Goal: Task Accomplishment & Management: Manage account settings

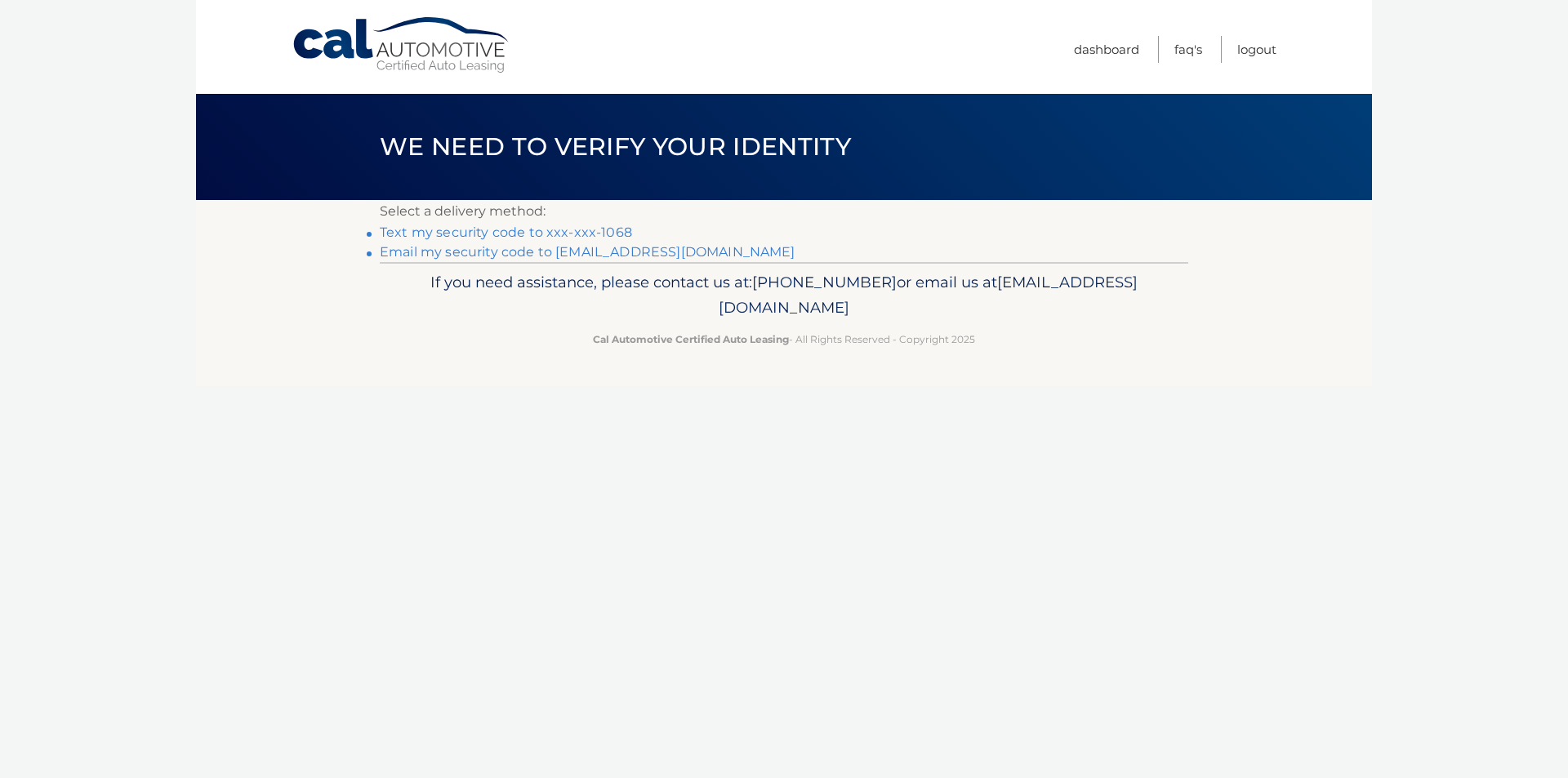
click at [468, 234] on link "Text my security code to xxx-xxx-1068" at bounding box center [506, 232] width 252 height 16
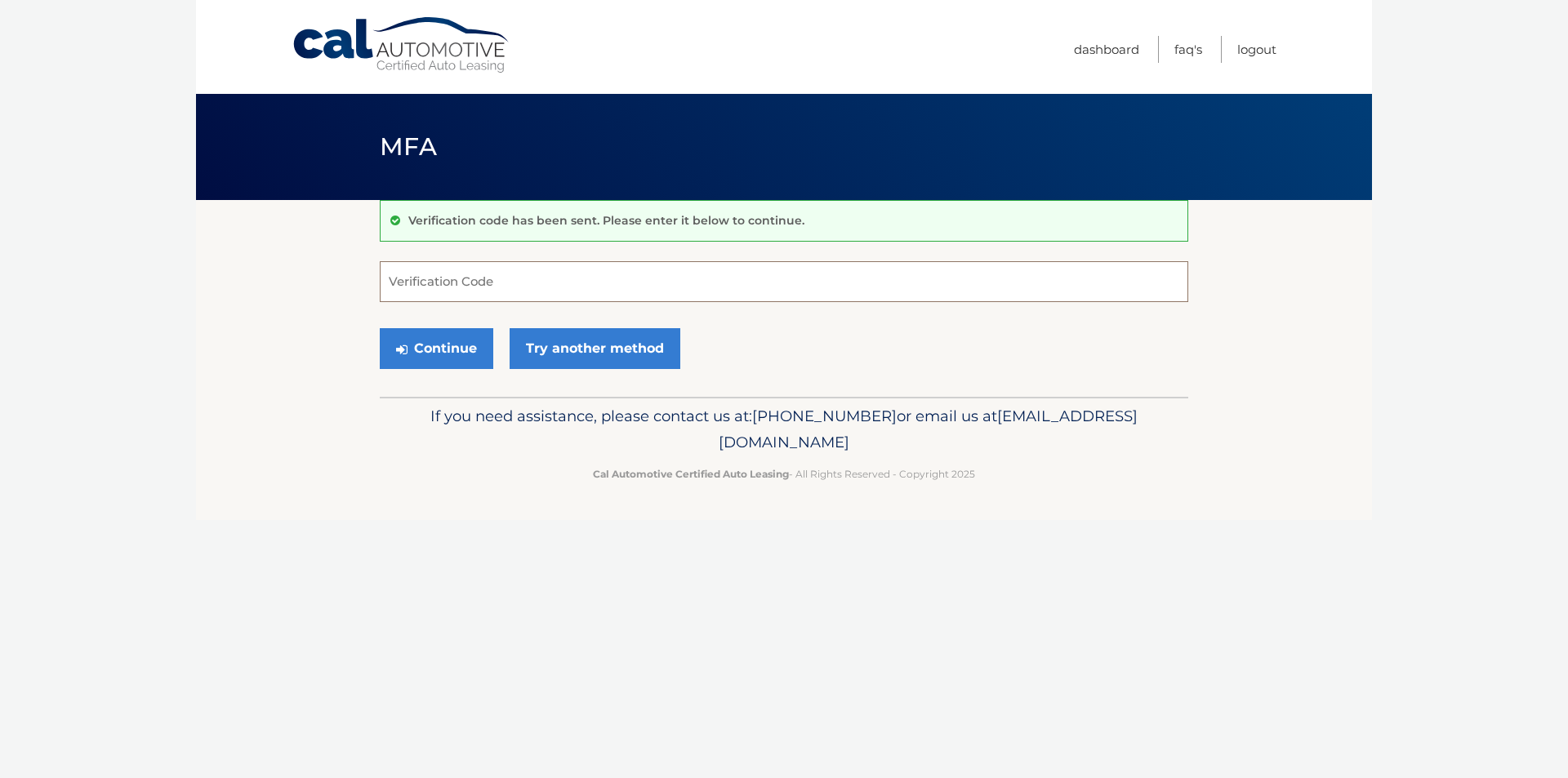
click at [412, 279] on input "Verification Code" at bounding box center [784, 282] width 808 height 41
type input "986008"
click at [421, 347] on button "Continue" at bounding box center [437, 348] width 113 height 41
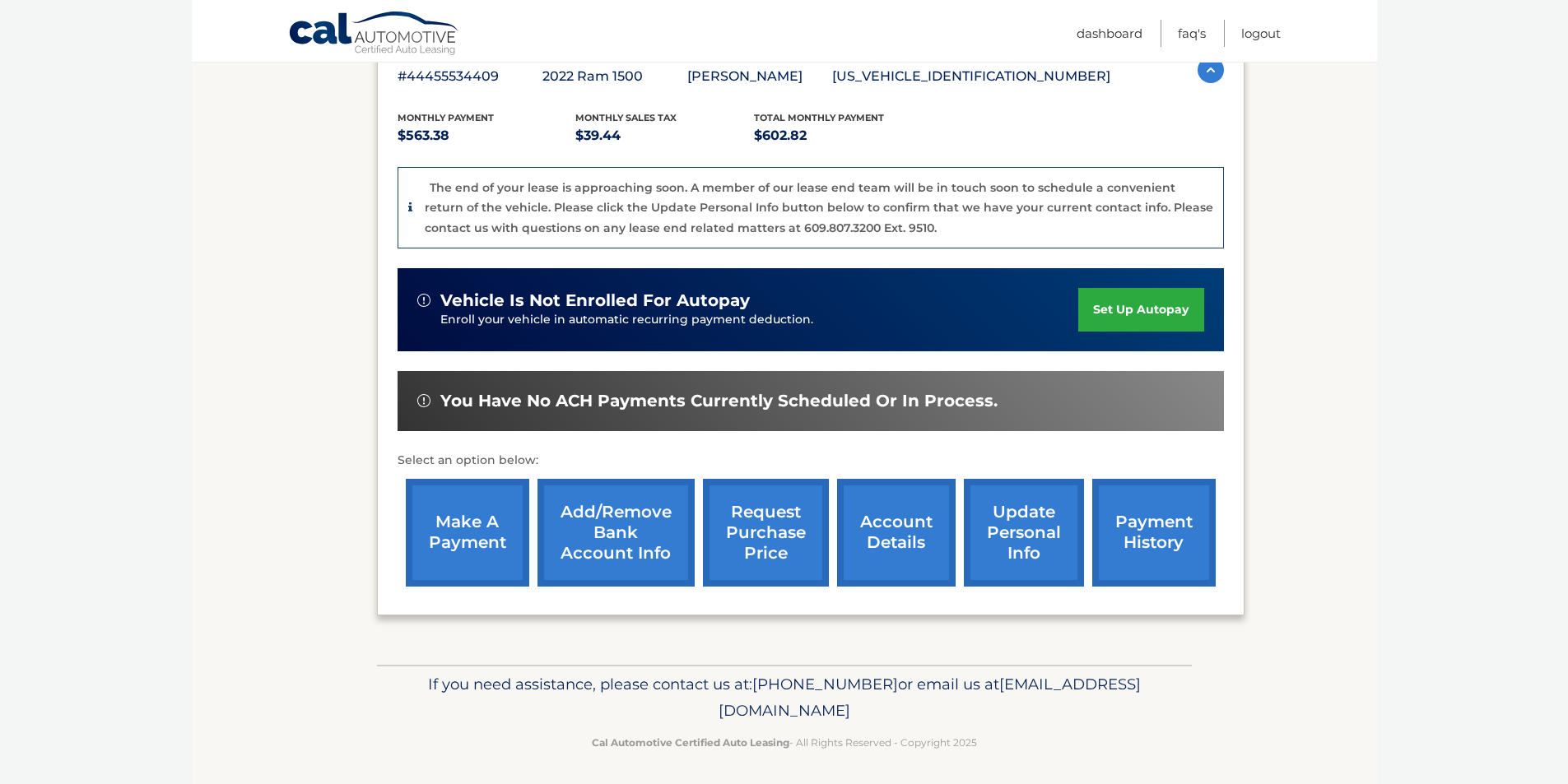
scroll to position [315, 0]
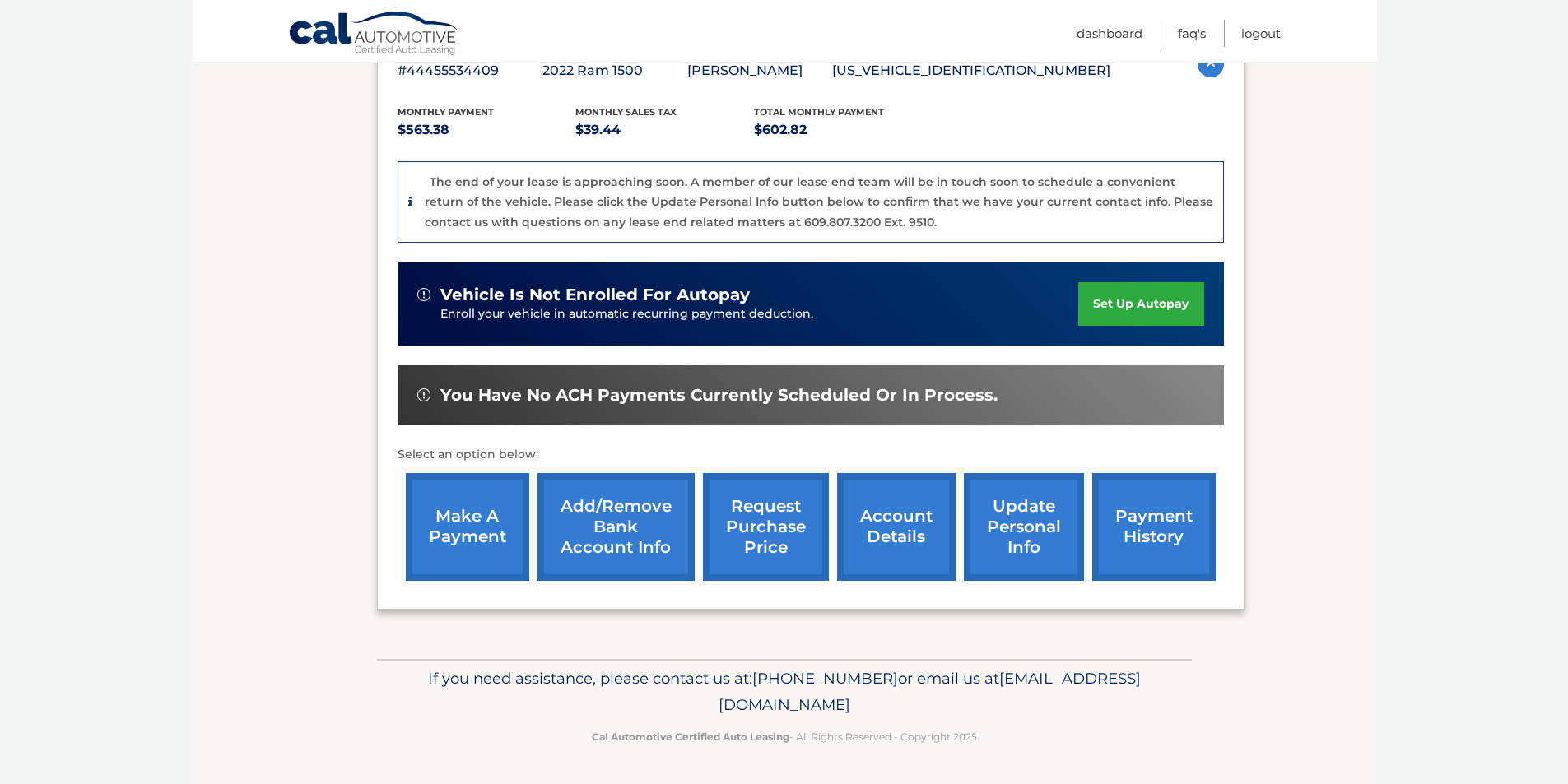
click at [899, 534] on link "account details" at bounding box center [896, 527] width 118 height 107
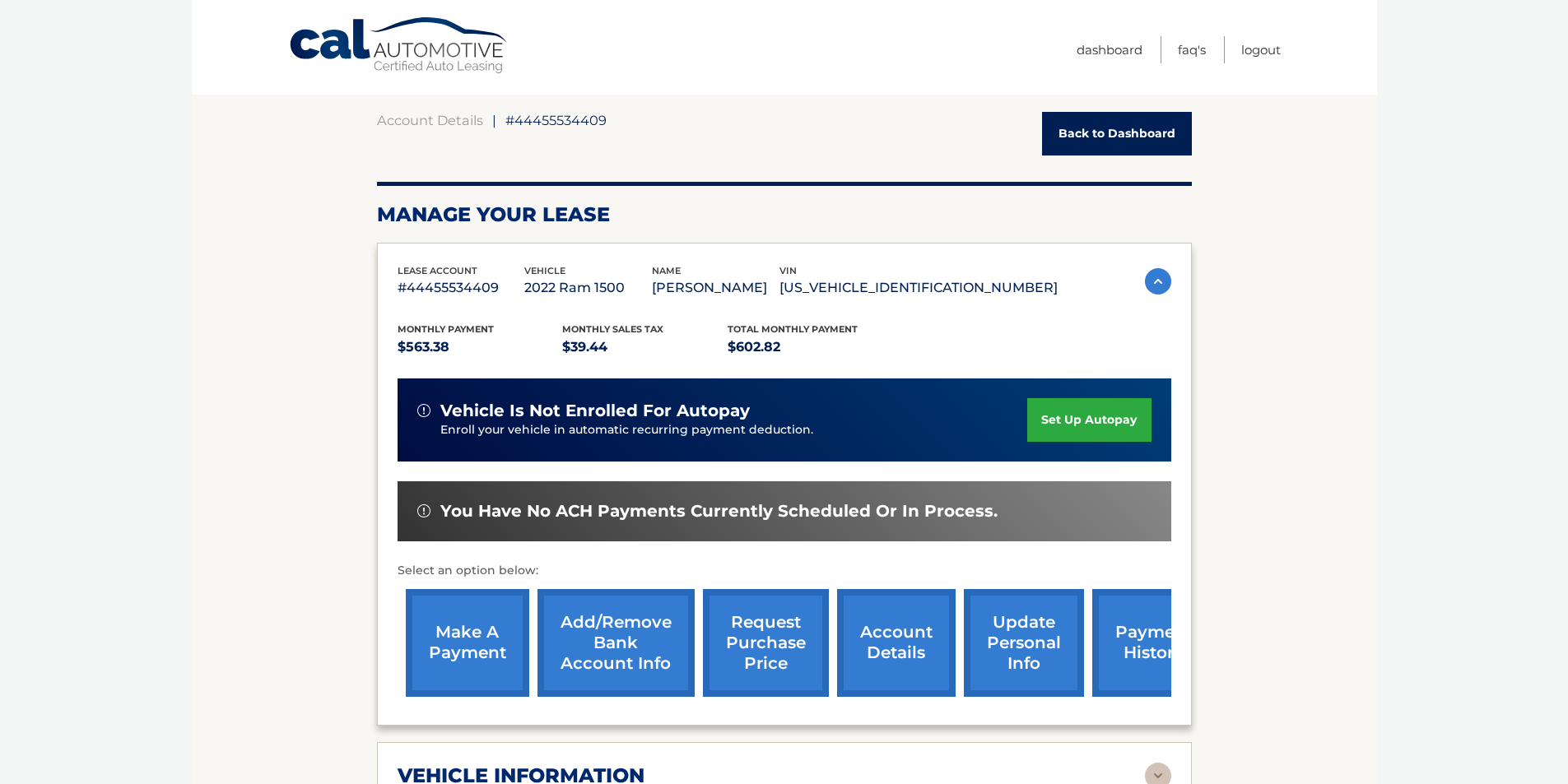
scroll to position [411, 0]
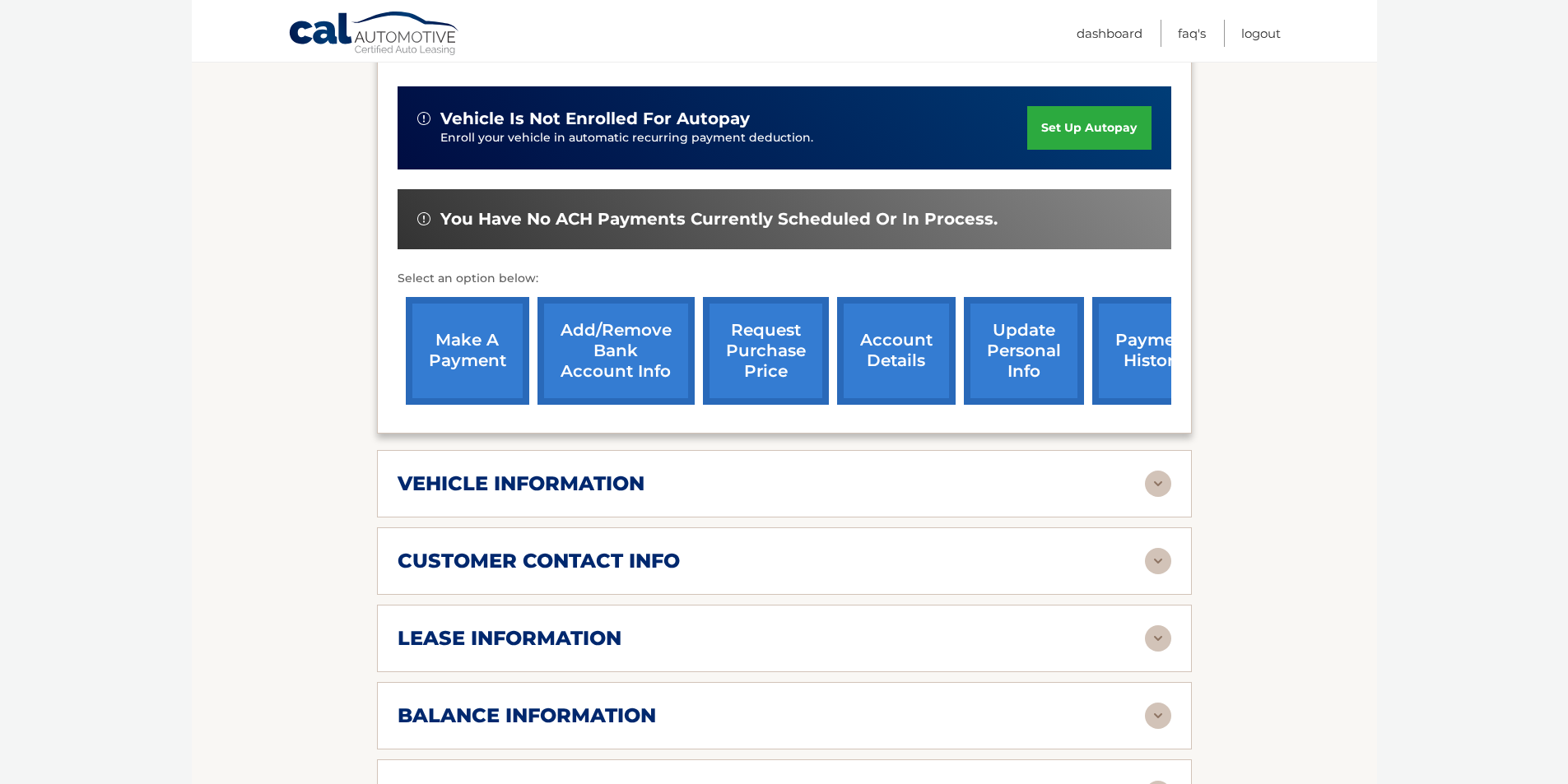
click at [631, 491] on h2 "vehicle information" at bounding box center [521, 483] width 247 height 24
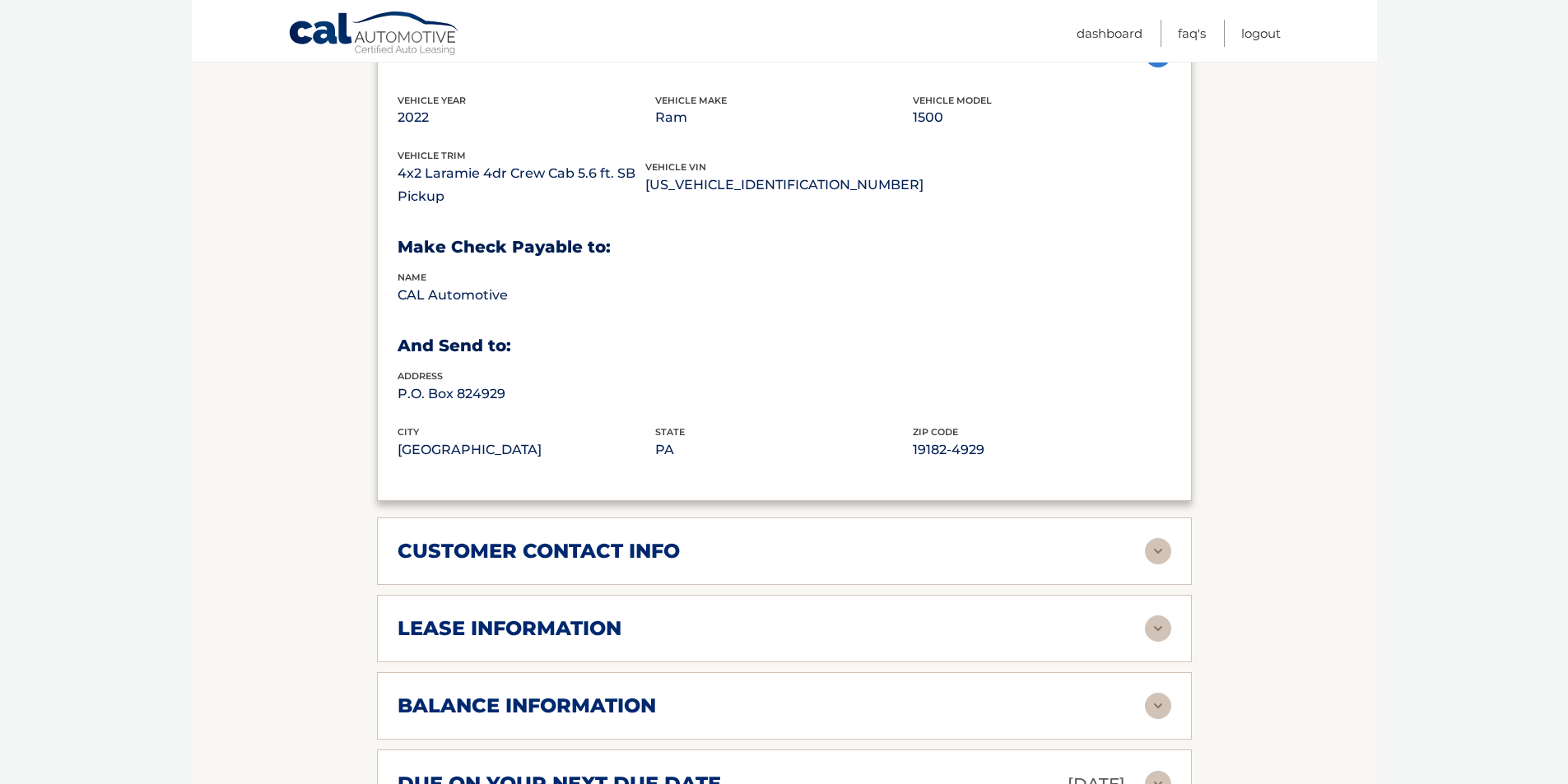
scroll to position [905, 0]
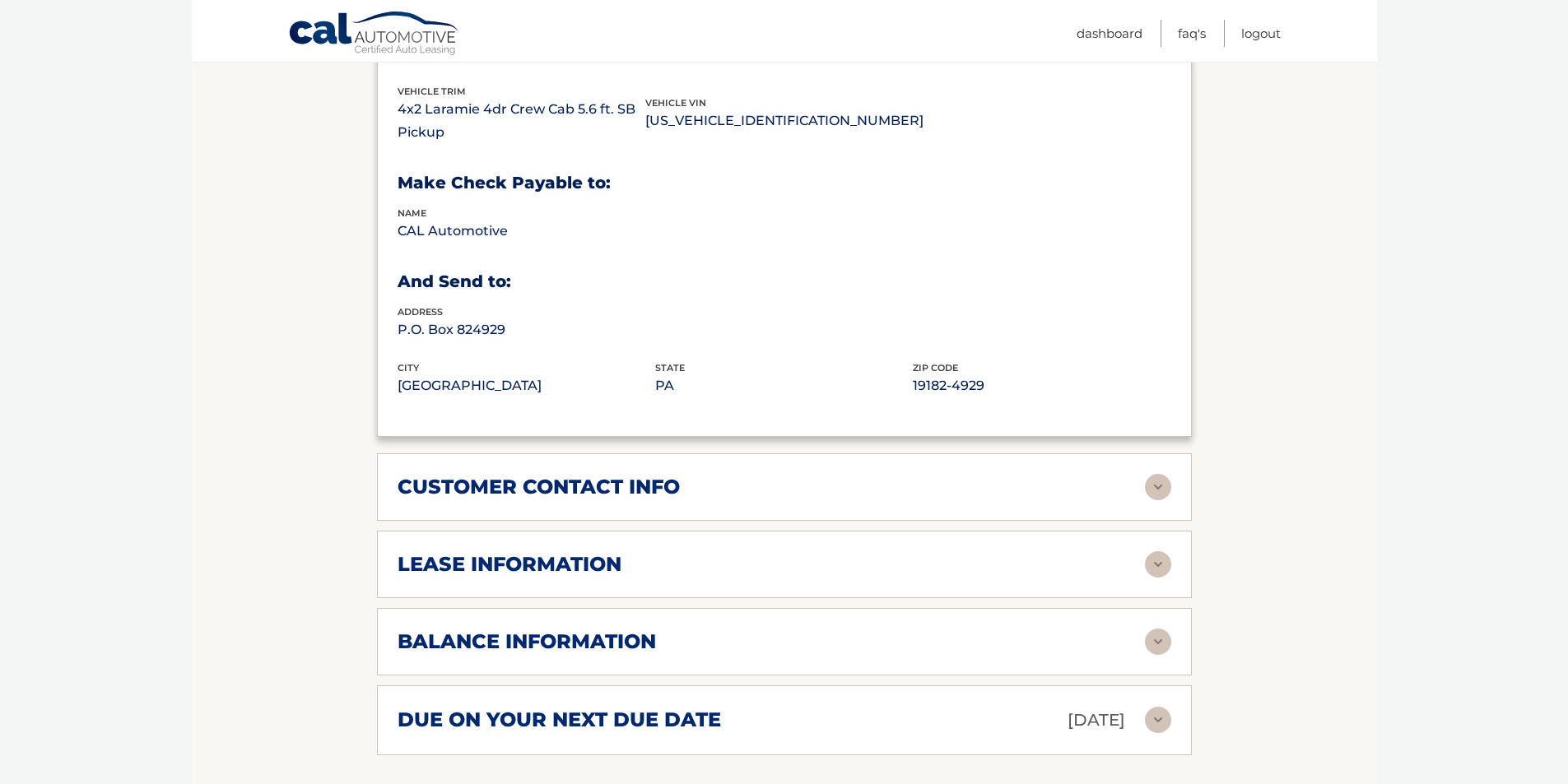
click at [437, 563] on h2 "lease information" at bounding box center [509, 564] width 224 height 24
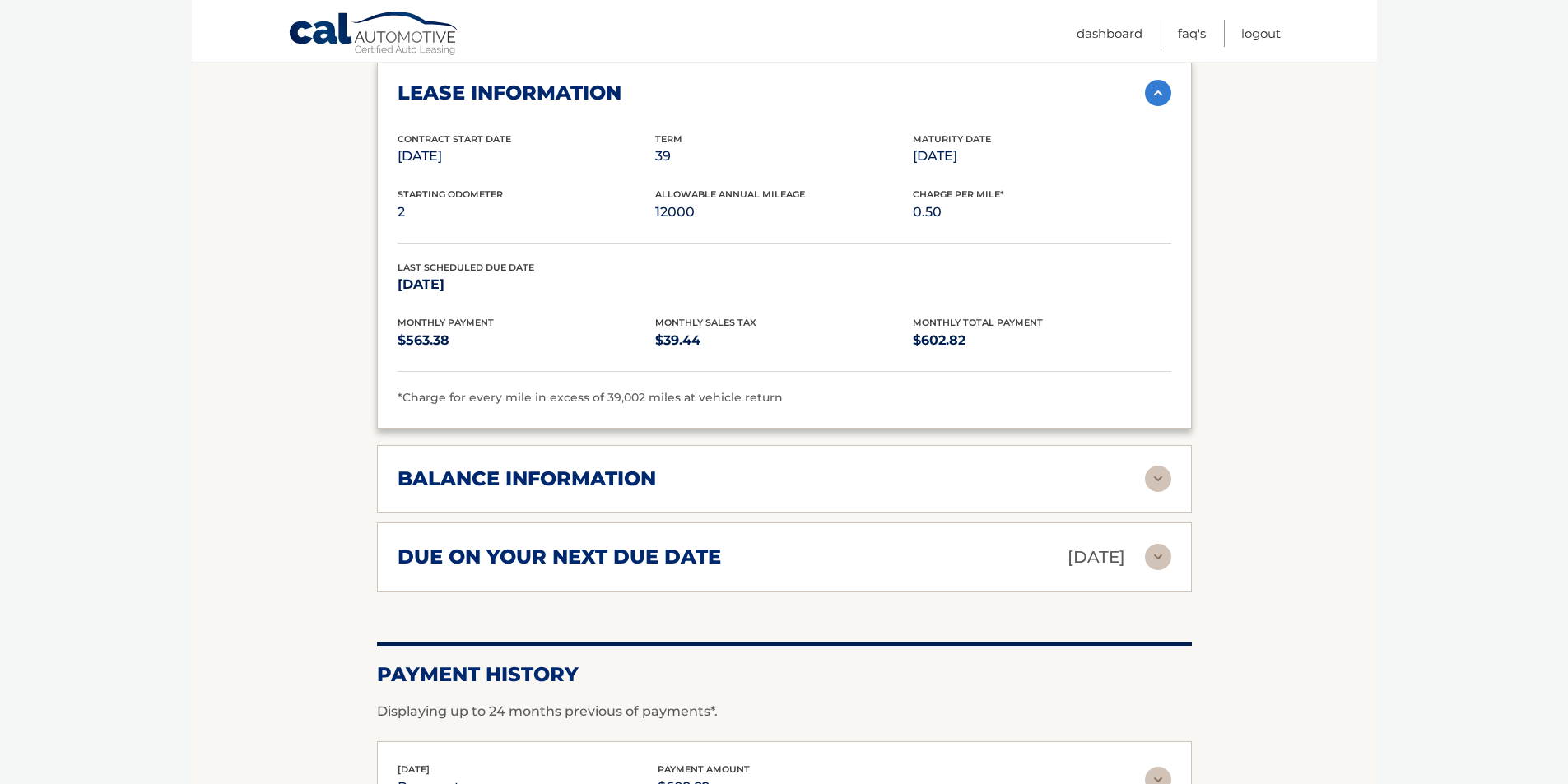
scroll to position [1398, 0]
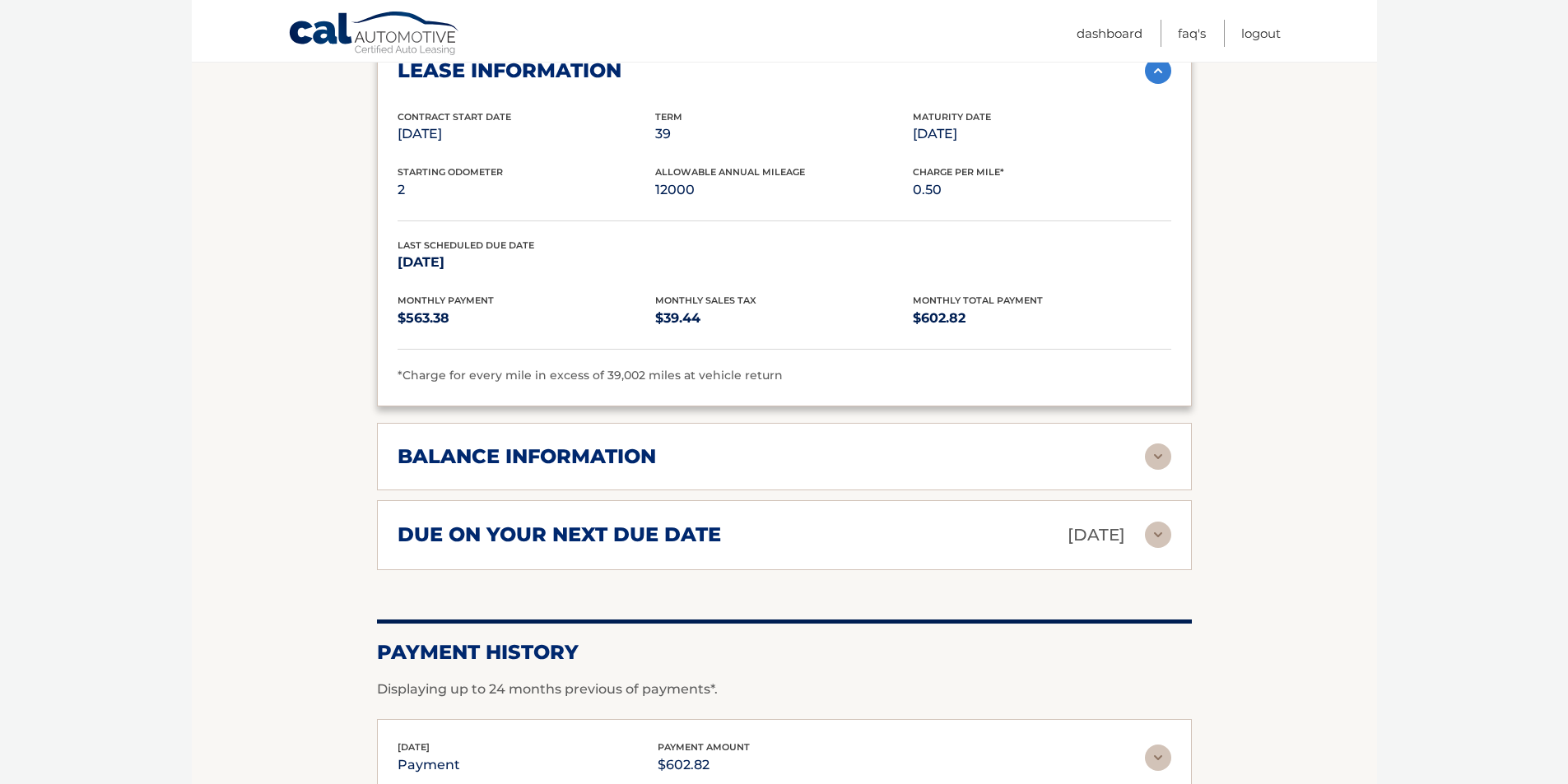
click at [535, 459] on h2 "balance information" at bounding box center [527, 456] width 259 height 24
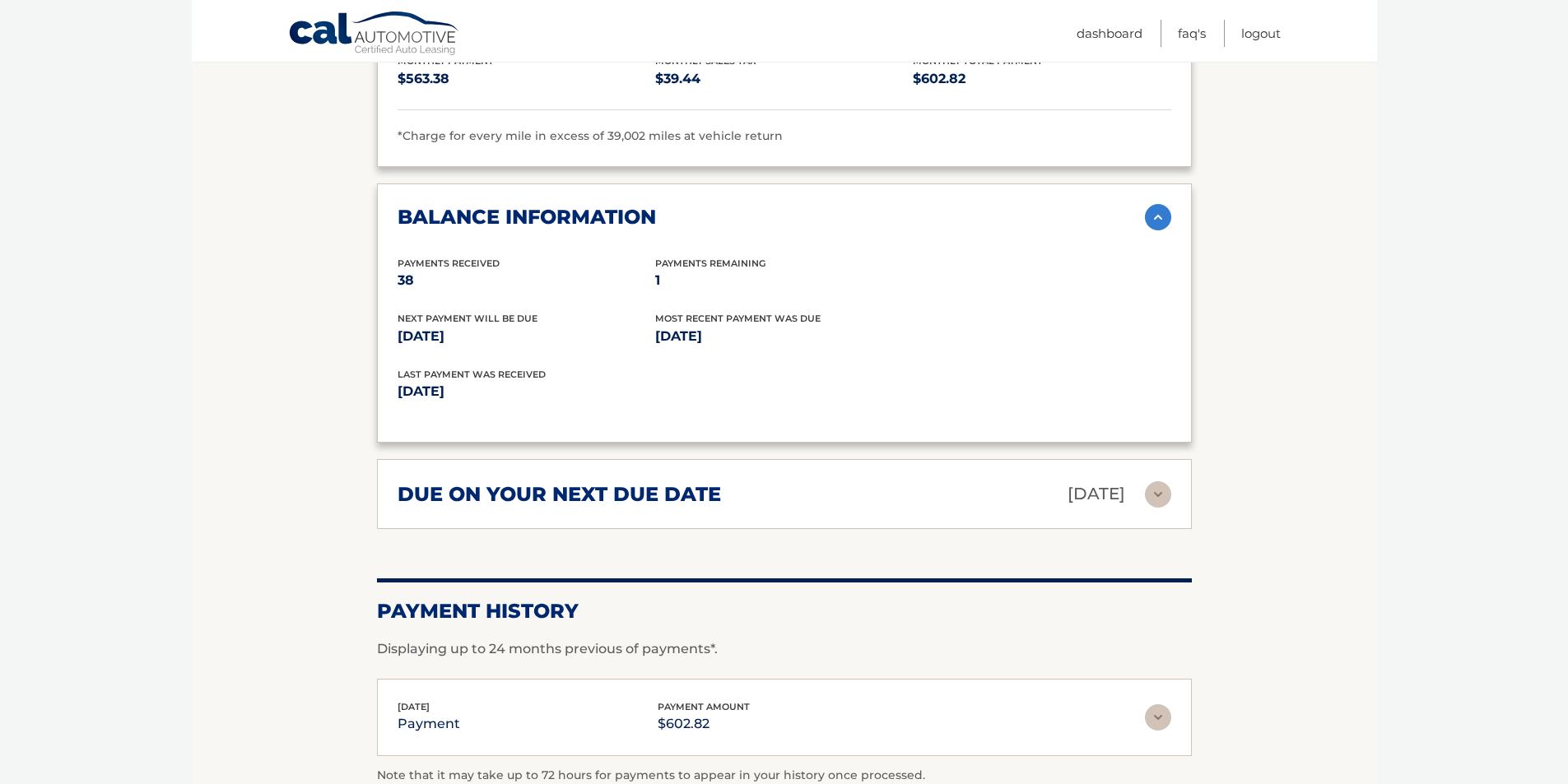
scroll to position [1646, 0]
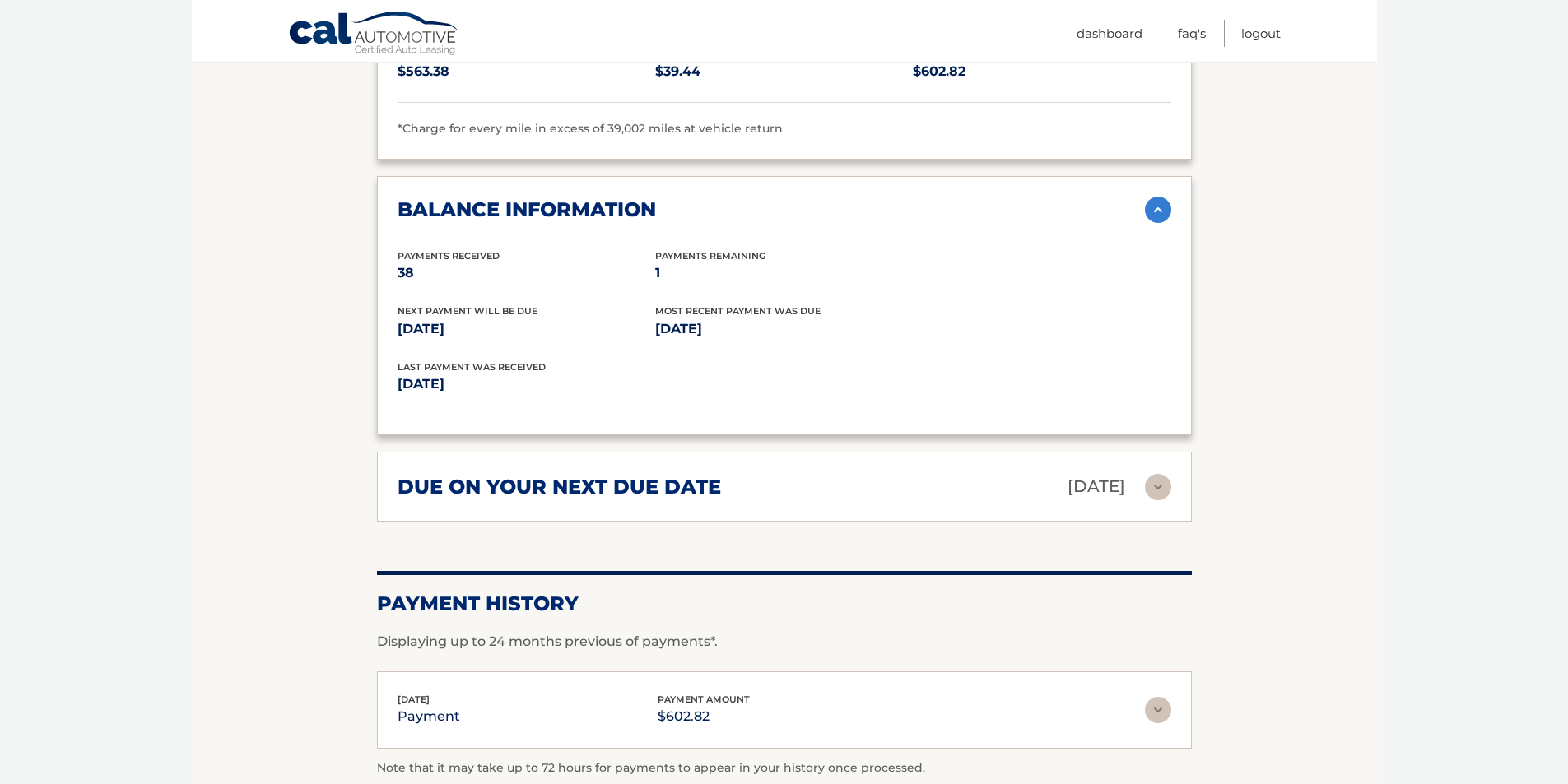
click at [522, 489] on h2 "due on your next due date" at bounding box center [559, 487] width 323 height 24
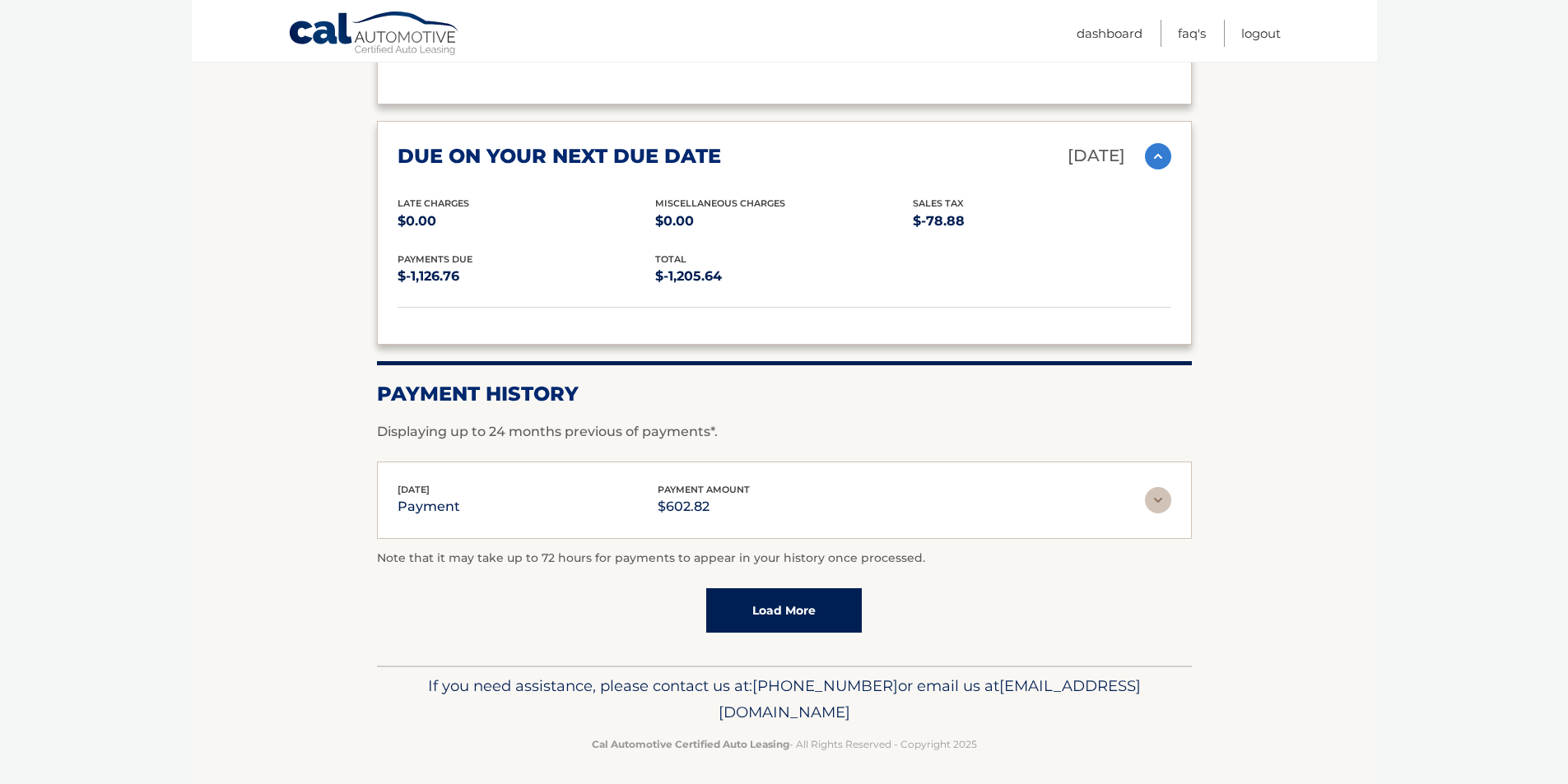
scroll to position [1983, 0]
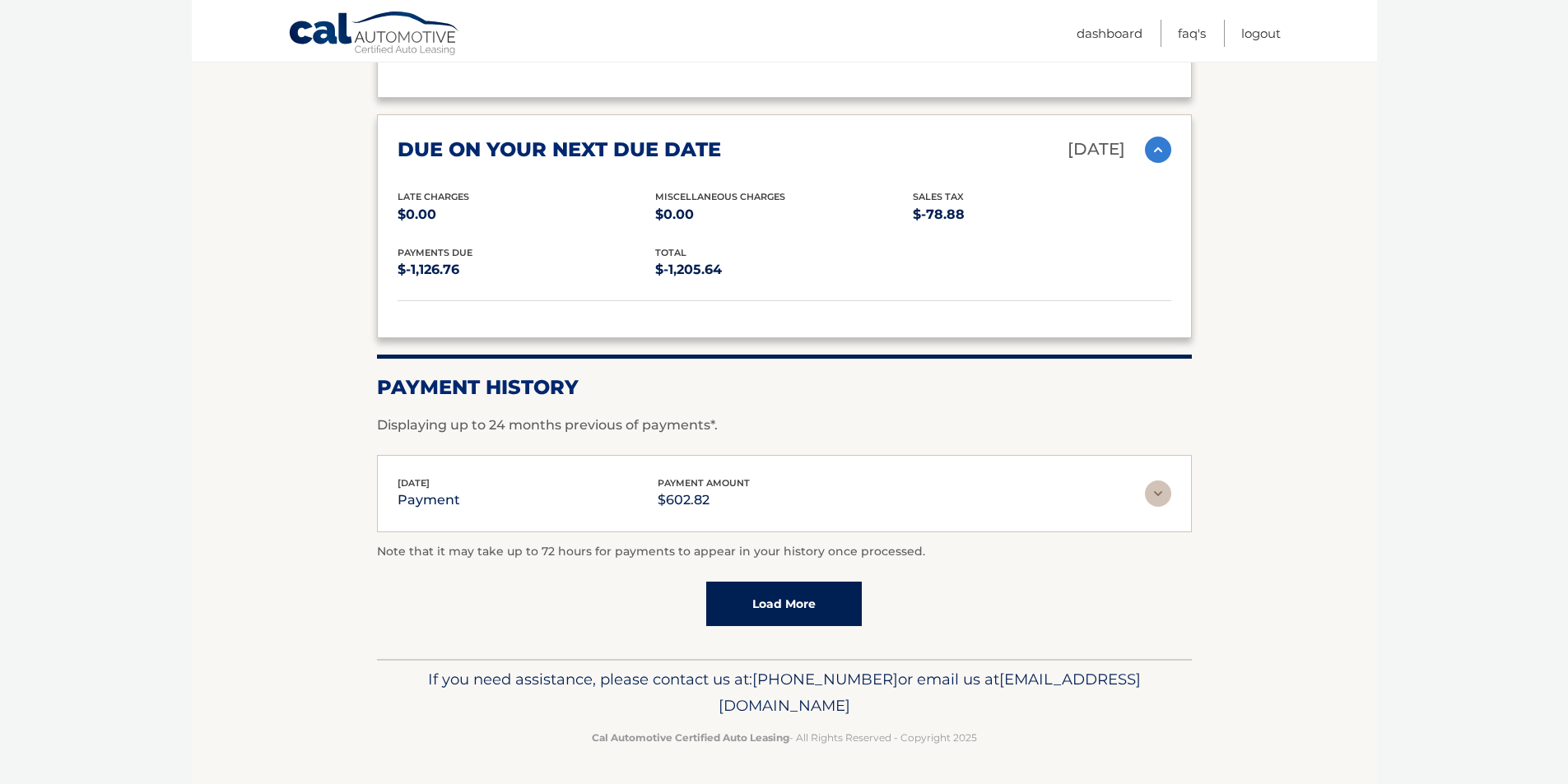
click at [769, 617] on link "Load More" at bounding box center [784, 604] width 155 height 44
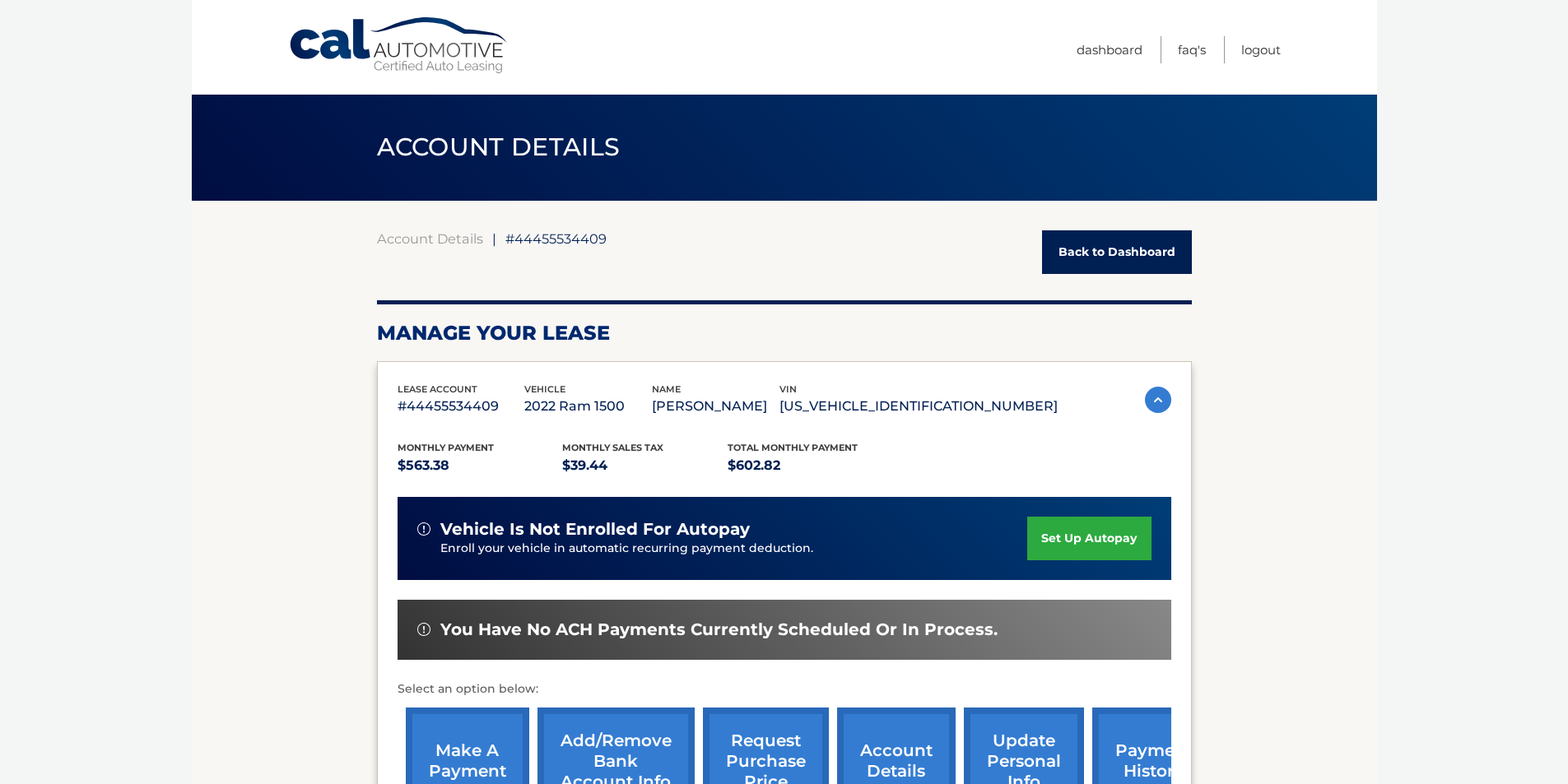
scroll to position [0, 0]
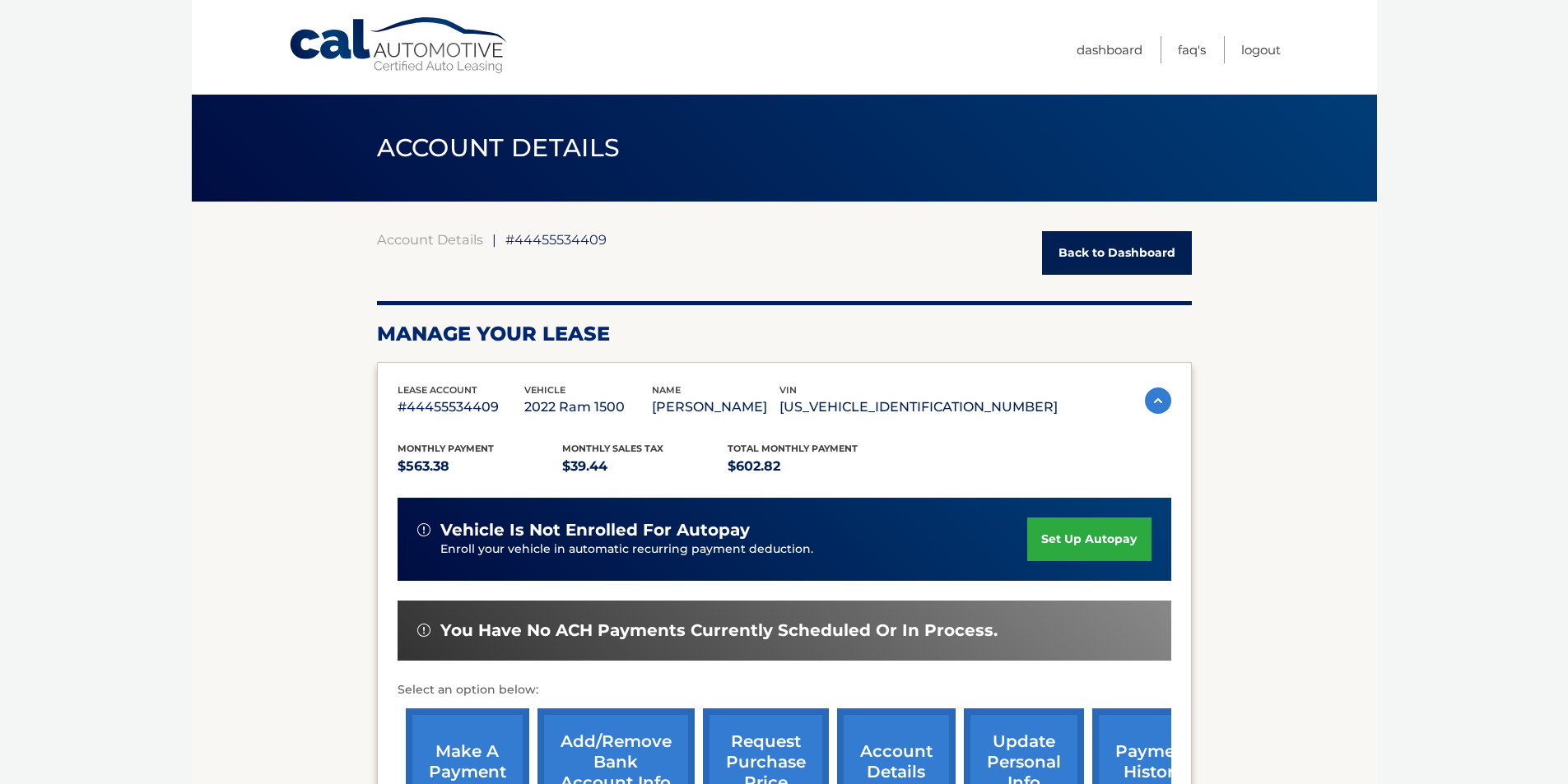
click at [1101, 262] on link "Back to Dashboard" at bounding box center [1117, 253] width 149 height 44
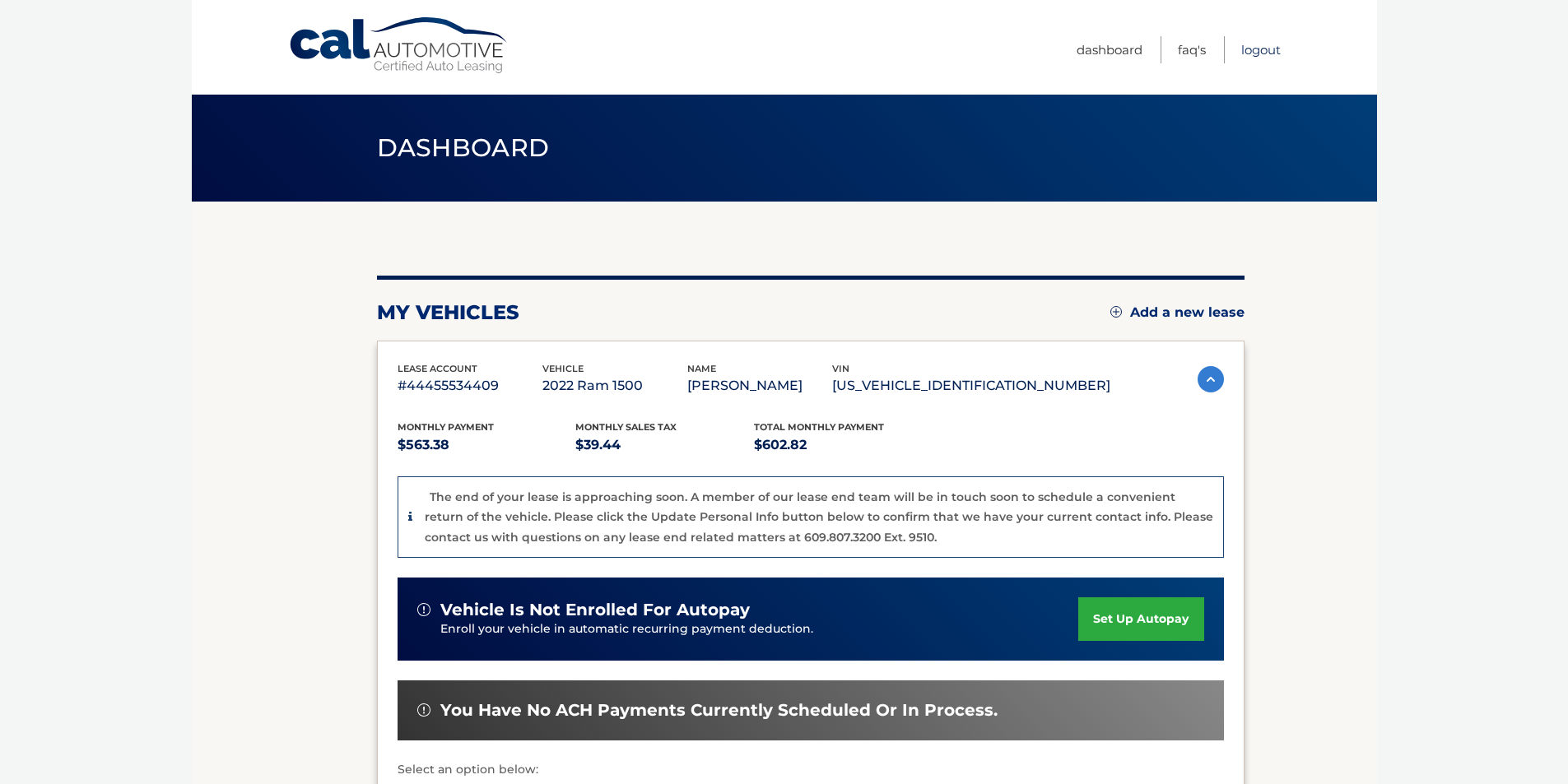
click at [1269, 54] on link "Logout" at bounding box center [1261, 50] width 39 height 27
